Goal: Transaction & Acquisition: Purchase product/service

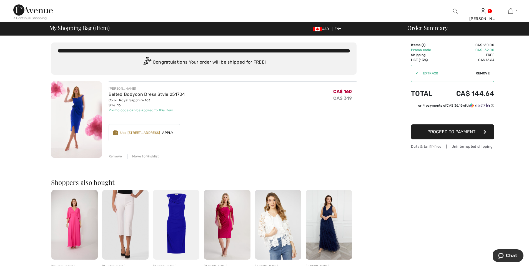
click at [458, 134] on button "Proceed to Payment" at bounding box center [452, 131] width 83 height 15
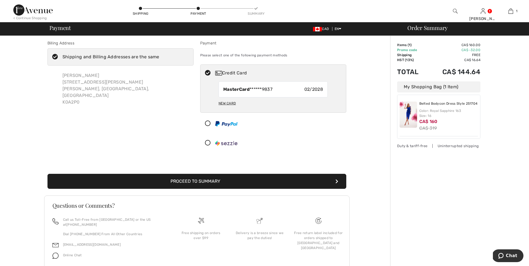
scroll to position [4, 0]
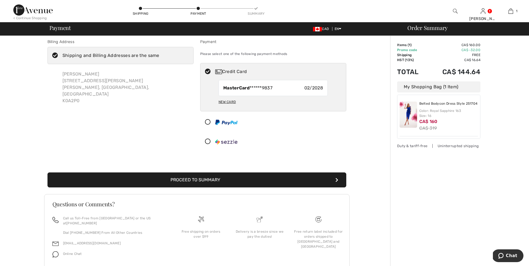
click at [195, 178] on button "Proceed to Summary" at bounding box center [196, 179] width 299 height 15
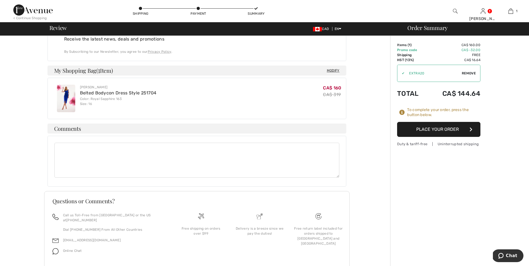
scroll to position [190, 0]
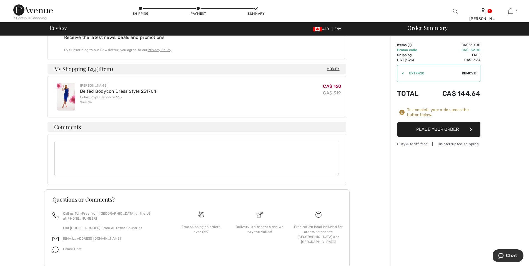
click at [456, 132] on button "Place Your Order" at bounding box center [438, 129] width 83 height 15
